Goal: Find specific page/section: Find specific page/section

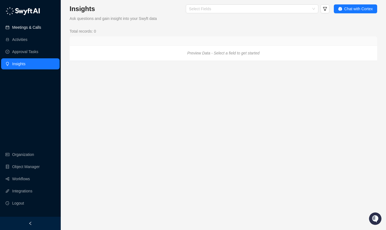
click at [30, 26] on link "Meetings & Calls" at bounding box center [26, 27] width 29 height 11
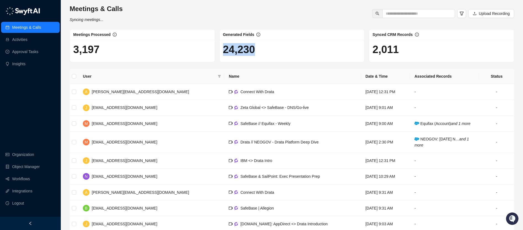
drag, startPoint x: 222, startPoint y: 45, endPoint x: 285, endPoint y: 54, distance: 64.3
click at [285, 54] on div "24,230" at bounding box center [291, 51] width 145 height 22
click at [286, 67] on div "Meetings & Calls Syncing meetings... Upload Recording Meetings Processed 3,197 …" at bounding box center [292, 134] width 444 height 261
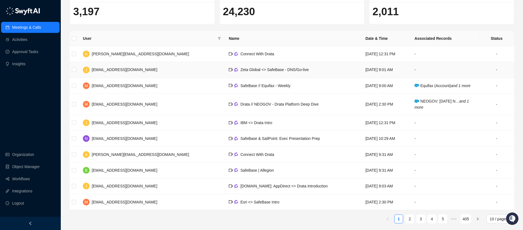
scroll to position [40, 0]
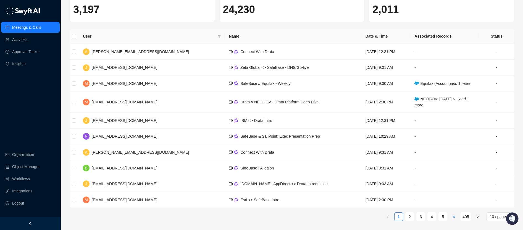
click at [386, 217] on span "•••" at bounding box center [453, 216] width 9 height 9
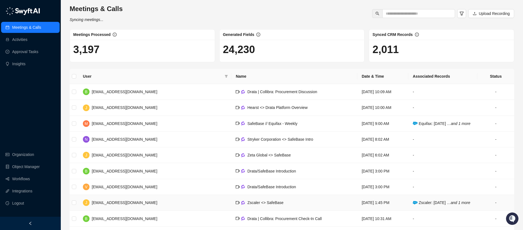
scroll to position [45, 0]
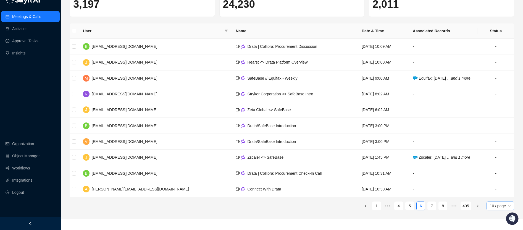
click at [386, 210] on span "10 / page" at bounding box center [499, 205] width 21 height 8
click at [386, 198] on div "50 / page" at bounding box center [499, 195] width 19 height 6
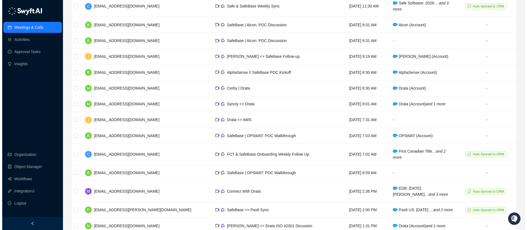
scroll to position [722, 0]
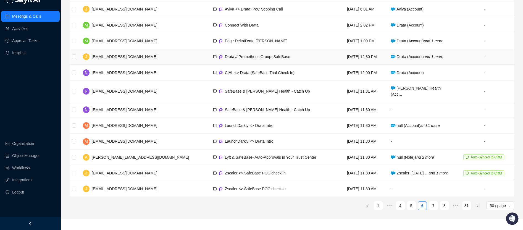
click at [225, 59] on span "Drata // Prometheus Group: SafeBase" at bounding box center [257, 56] width 65 height 4
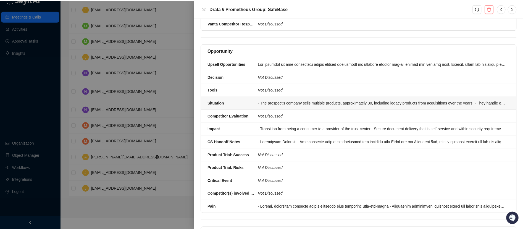
scroll to position [220, 0]
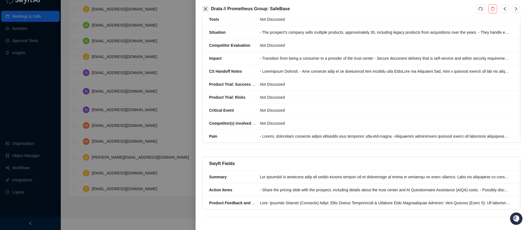
click at [208, 9] on button "Close" at bounding box center [205, 9] width 7 height 7
